Goal: Find specific page/section: Find specific page/section

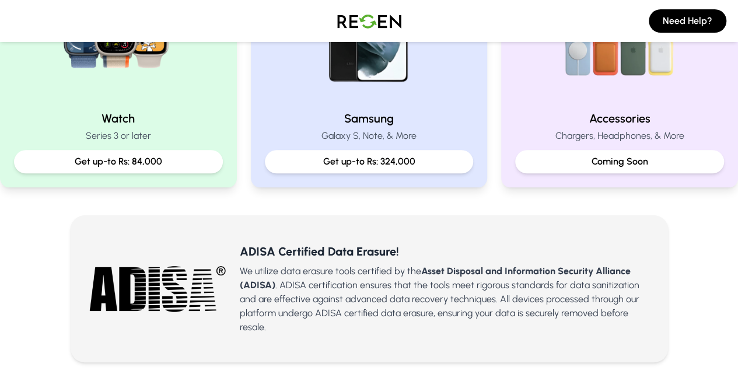
scroll to position [615, 0]
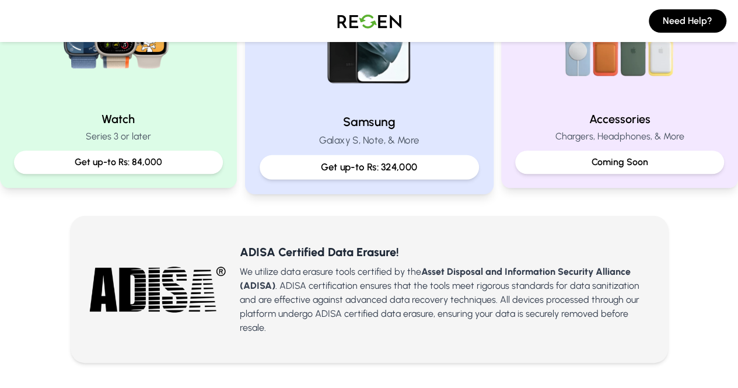
click at [456, 88] on div at bounding box center [369, 25] width 219 height 157
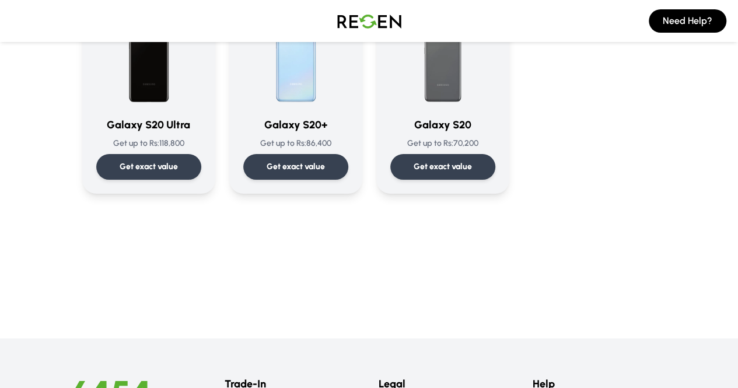
scroll to position [831, 0]
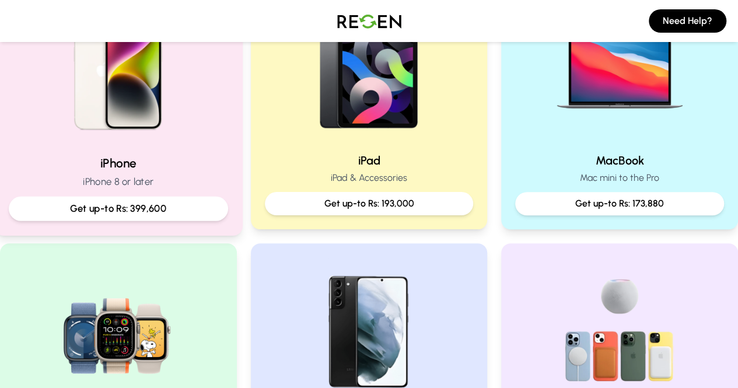
scroll to position [313, 0]
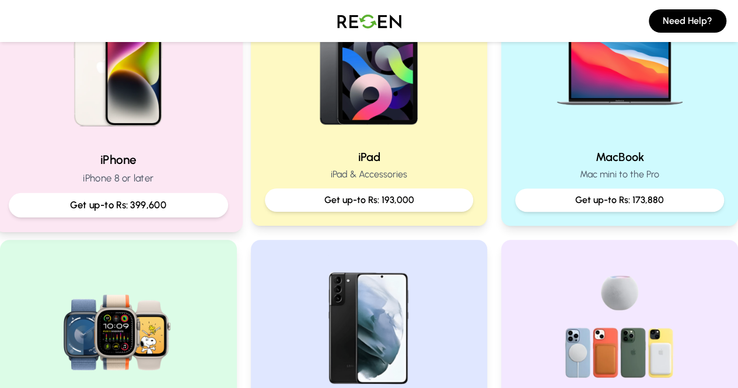
click at [142, 163] on h2 "iPhone" at bounding box center [118, 159] width 219 height 17
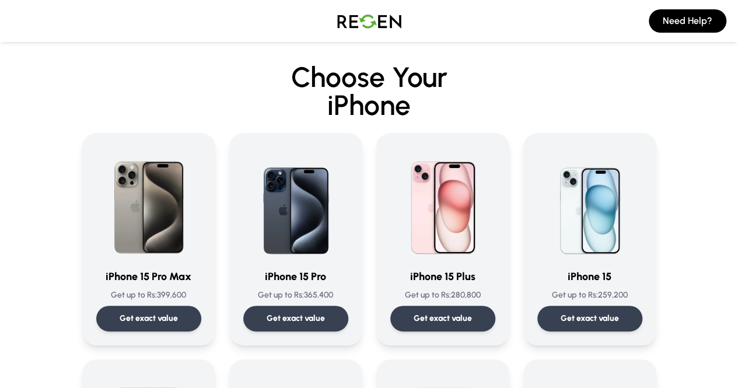
click at [142, 163] on img at bounding box center [148, 203] width 105 height 112
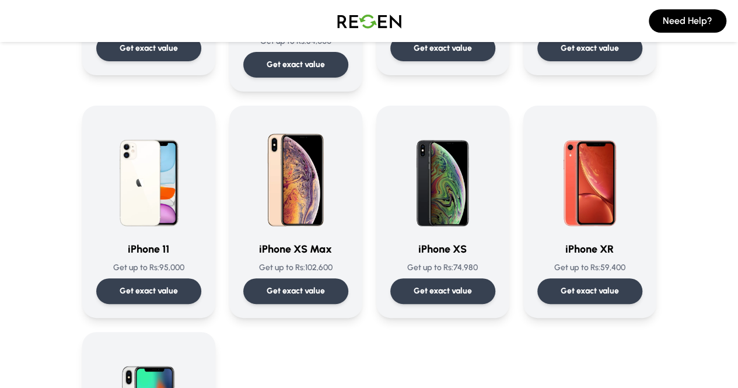
scroll to position [1191, 0]
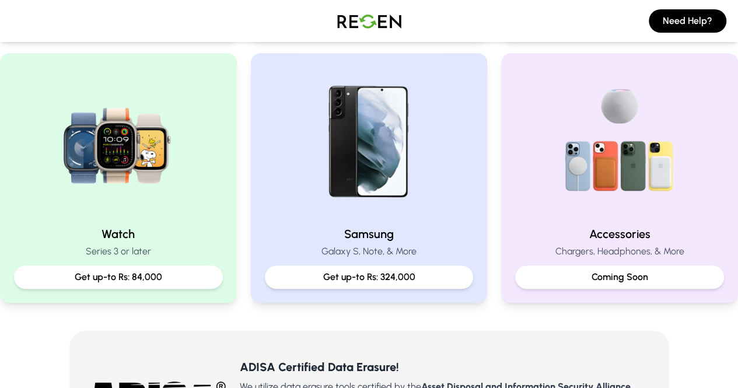
scroll to position [500, 0]
